Goal: Browse casually

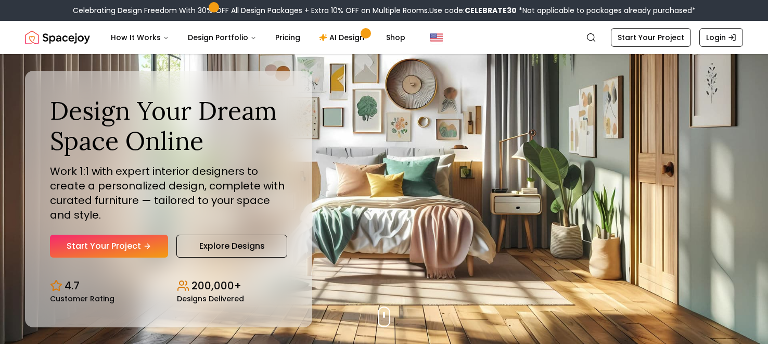
click at [363, 315] on div "Design Your Dream Space Online Work 1:1 with expert interior designers to creat…" at bounding box center [384, 199] width 768 height 290
click at [243, 243] on link "Explore Designs" at bounding box center [231, 246] width 111 height 23
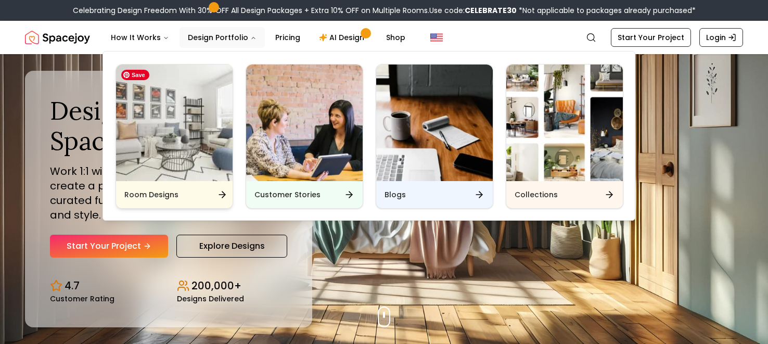
click at [206, 135] on img "Main" at bounding box center [174, 123] width 117 height 117
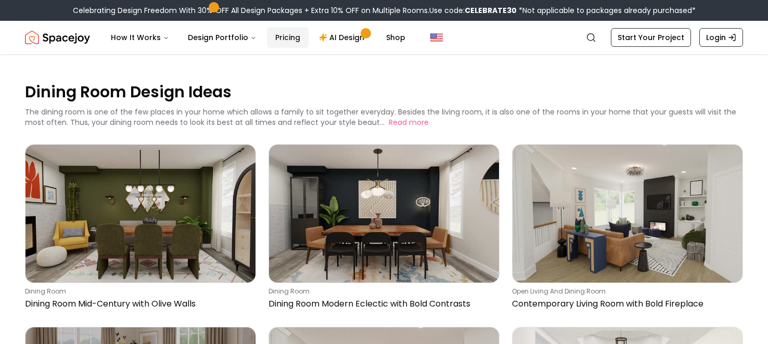
click at [281, 35] on link "Pricing" at bounding box center [288, 37] width 42 height 21
